Goal: Check status: Check status

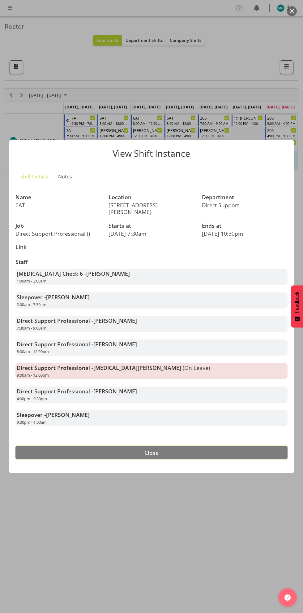
click at [198, 455] on button "Close" at bounding box center [151, 453] width 272 height 14
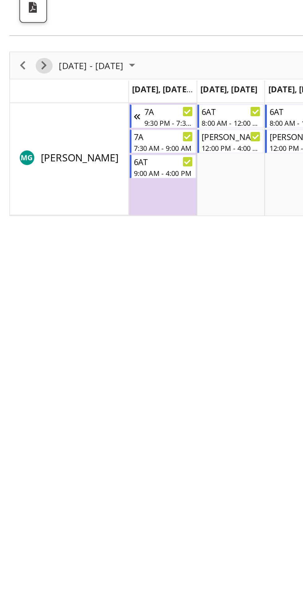
click at [21, 96] on span "Next" at bounding box center [21, 95] width 7 height 8
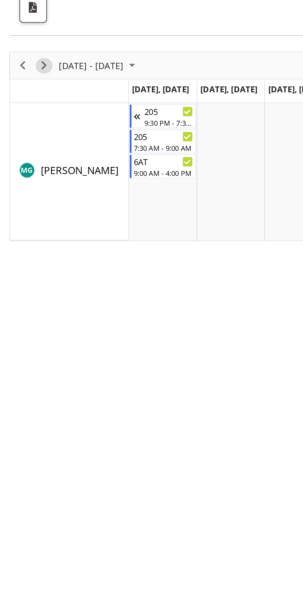
click at [24, 93] on span "Next" at bounding box center [21, 95] width 7 height 8
